Goal: Navigation & Orientation: Find specific page/section

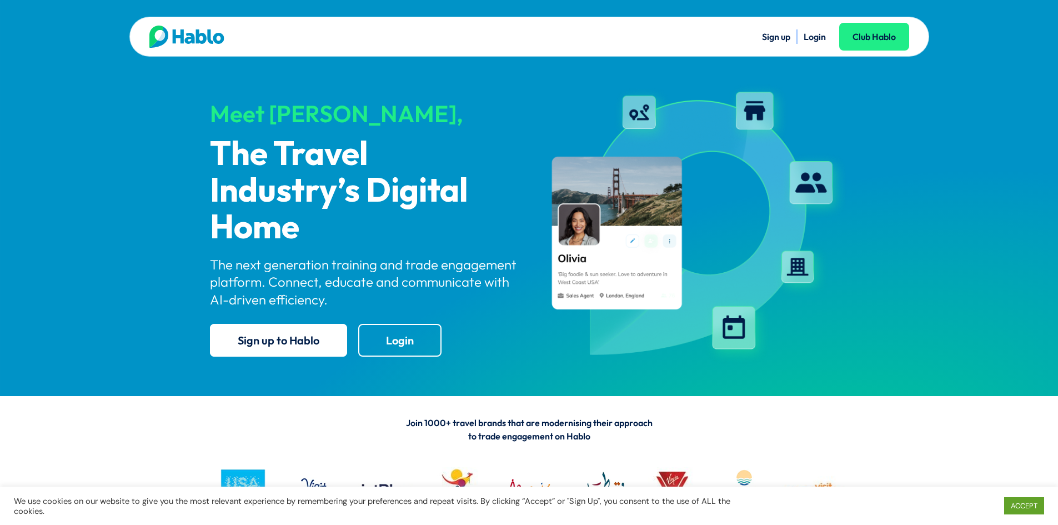
click at [86, 313] on div "Sign up Login Club Hablo Meet Hablo, The Travel Industry’s Digital Home The nex…" at bounding box center [529, 198] width 1058 height 396
click at [153, 97] on div "Sign up Login Club Hablo Meet Hablo, The Travel Industry’s Digital Home The nex…" at bounding box center [529, 198] width 1058 height 396
